Goal: Task Accomplishment & Management: Use online tool/utility

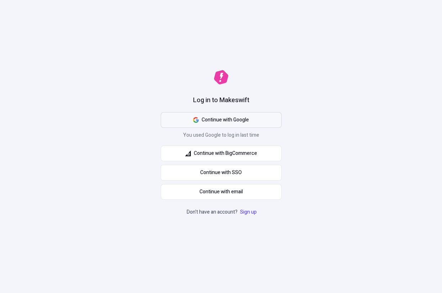
click at [201, 127] on button "Continue with Google" at bounding box center [221, 120] width 121 height 16
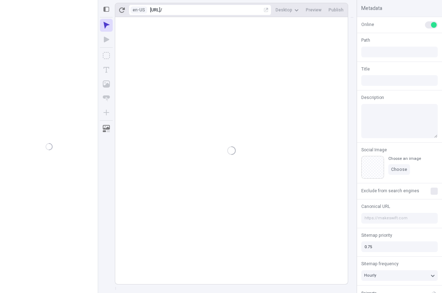
type input "Alpha"
type input "/alpha"
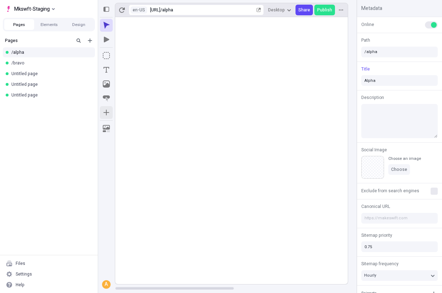
click at [105, 116] on button "button" at bounding box center [106, 112] width 13 height 13
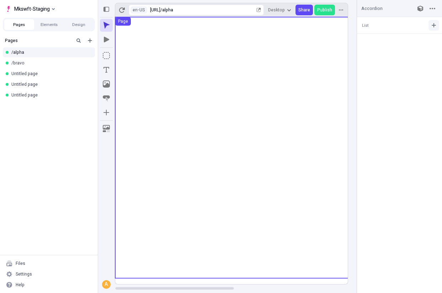
click at [436, 21] on button "button" at bounding box center [434, 25] width 11 height 11
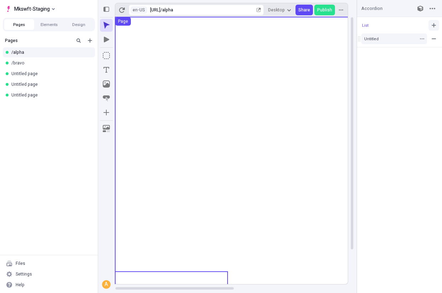
click at [436, 21] on button "button" at bounding box center [434, 25] width 11 height 11
click at [383, 36] on button "Untitled" at bounding box center [395, 38] width 66 height 11
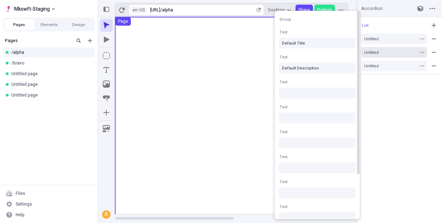
click at [389, 57] on button "Untitled" at bounding box center [395, 52] width 66 height 11
click at [388, 65] on div "Untitled" at bounding box center [391, 65] width 53 height 5
click at [377, 39] on div "Untitled" at bounding box center [391, 38] width 53 height 5
click at [378, 90] on div "List Untitled Untitled Untitled" at bounding box center [399, 120] width 85 height 206
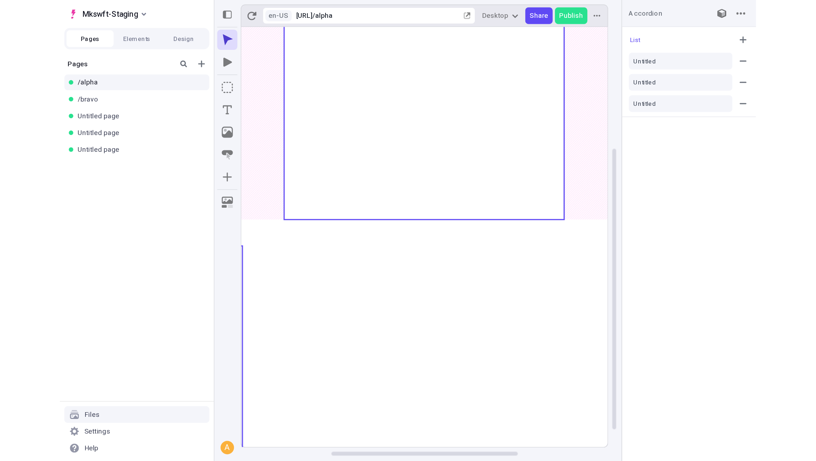
scroll to position [0, 111]
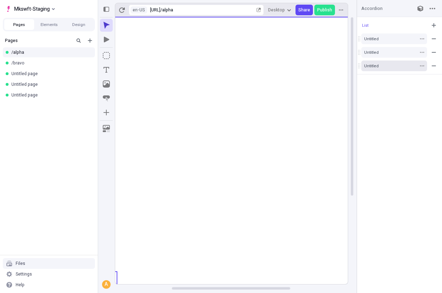
click at [397, 67] on div "Untitled" at bounding box center [391, 65] width 53 height 5
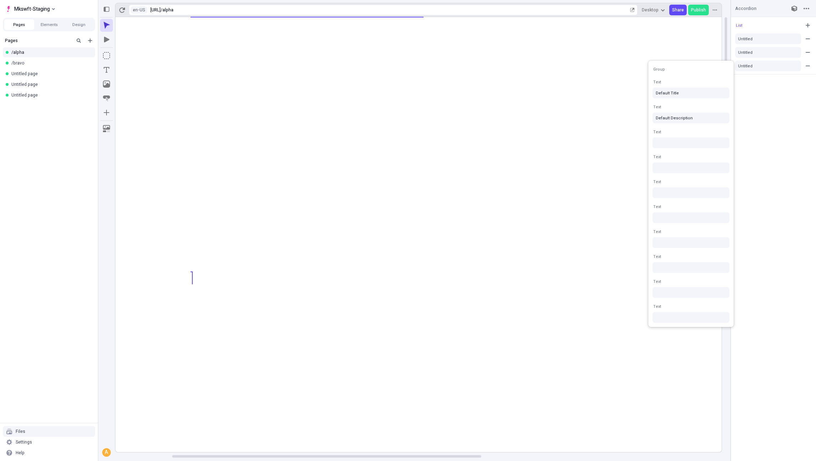
scroll to position [0, 0]
